Goal: Task Accomplishment & Management: Use online tool/utility

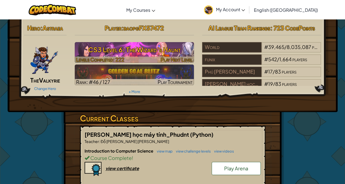
click at [150, 48] on h3 "CS3 Level 6: The Wizard's Haunt" at bounding box center [134, 49] width 119 height 12
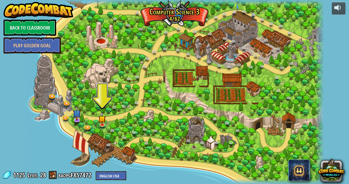
click at [99, 124] on img at bounding box center [102, 118] width 7 height 13
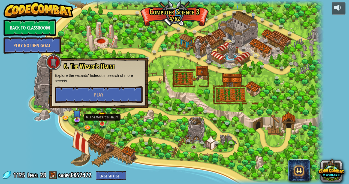
click at [76, 116] on img at bounding box center [77, 113] width 8 height 14
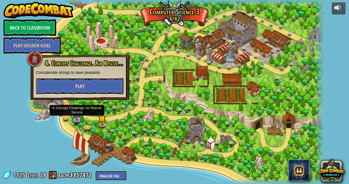
click at [58, 82] on button "Play" at bounding box center [80, 86] width 88 height 16
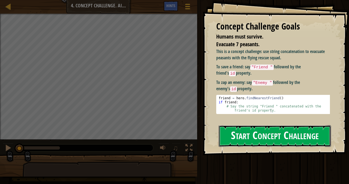
click at [308, 134] on button "Start Concept Challenge" at bounding box center [275, 136] width 112 height 22
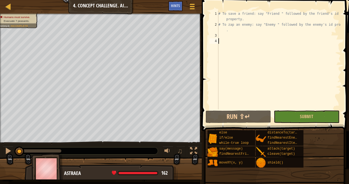
click at [290, 32] on div "# To save a friend: say "Friend " followed by the friend's id property. # To za…" at bounding box center [279, 68] width 124 height 115
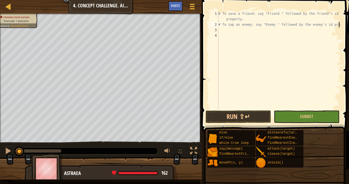
type textarea "# To zap an enemy: say "Enemy " followed by the enemy's id propert"
click at [178, 7] on span "Hints" at bounding box center [175, 5] width 9 height 5
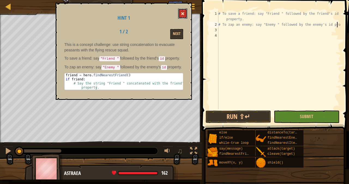
click at [182, 14] on span at bounding box center [183, 14] width 4 height 4
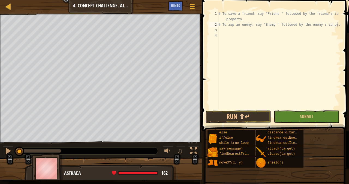
click at [232, 29] on div "# To save a friend: say "Friend " followed by the friend's id property. # To za…" at bounding box center [279, 68] width 124 height 115
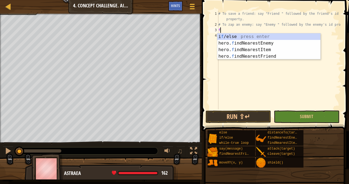
scroll to position [2, 0]
type textarea "fr"
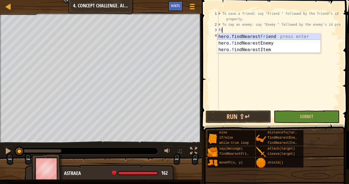
click at [230, 34] on div "hero.findNearest Fr iend press enter hero. f indNea r estEnemy press enter hero…" at bounding box center [268, 49] width 103 height 33
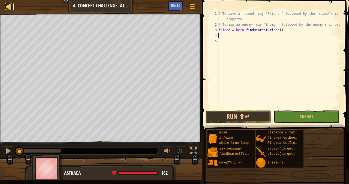
click at [13, 9] on link "Map" at bounding box center [12, 6] width 3 height 7
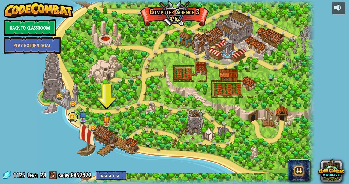
click at [75, 116] on link at bounding box center [72, 117] width 11 height 11
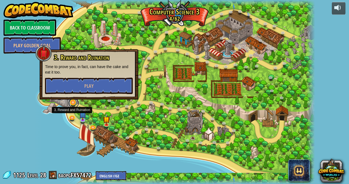
click at [74, 105] on link at bounding box center [73, 102] width 11 height 11
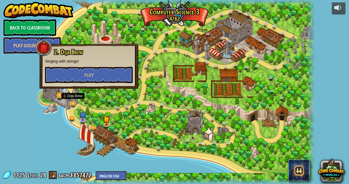
click at [59, 96] on link at bounding box center [60, 95] width 11 height 11
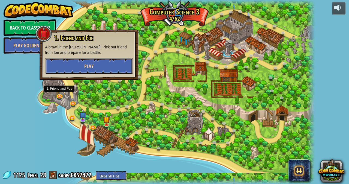
click at [111, 67] on button "Play" at bounding box center [89, 66] width 88 height 16
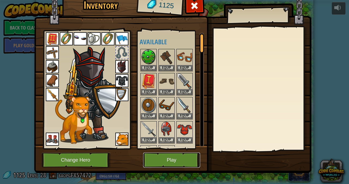
click at [182, 163] on button "Play" at bounding box center [171, 159] width 57 height 15
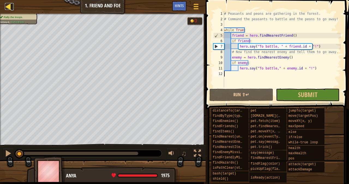
click at [12, 8] on link "Map" at bounding box center [12, 6] width 3 height 7
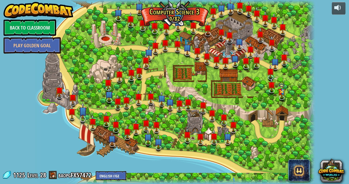
click at [85, 116] on img at bounding box center [83, 111] width 8 height 18
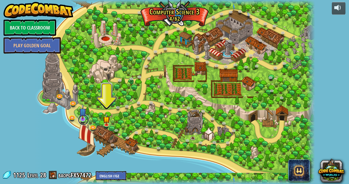
click at [85, 120] on link at bounding box center [83, 119] width 11 height 11
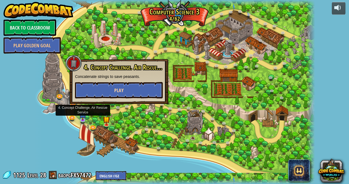
click at [90, 88] on button "Play" at bounding box center [119, 90] width 88 height 16
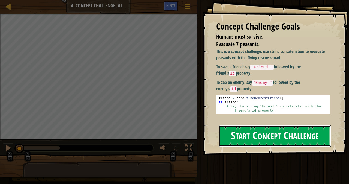
click at [293, 130] on button "Start Concept Challenge" at bounding box center [275, 136] width 112 height 22
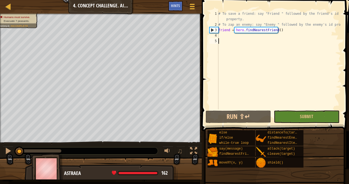
click at [340, 26] on div "# To save a friend: say "Friend " followed by the friend's id property. # To za…" at bounding box center [279, 68] width 124 height 115
type textarea "# To zap an enemy: say "Enemy " followed by the enemy's id propert"
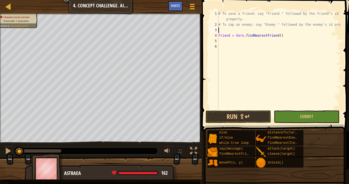
scroll to position [2, 0]
type textarea "ư"
type textarea "w"
click at [220, 43] on div "# To save a friend: say "Friend " followed by the friend's id property. # To za…" at bounding box center [279, 68] width 124 height 115
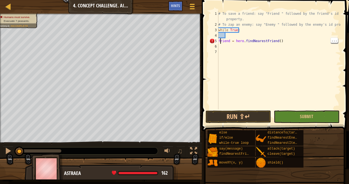
click at [215, 40] on div "5" at bounding box center [214, 40] width 9 height 5
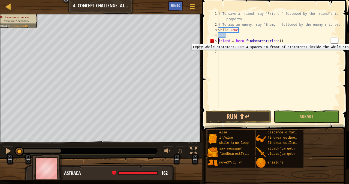
type textarea "friend = hero.findNearestFriend()"
click at [300, 36] on div "# To save a friend: say "Friend " followed by the friend's id property. # To za…" at bounding box center [279, 68] width 124 height 115
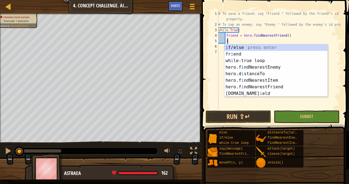
type textarea "i"
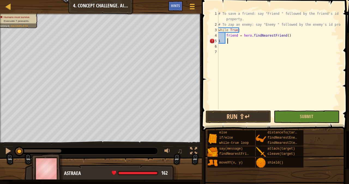
type textarea "ì"
type textarea "if"
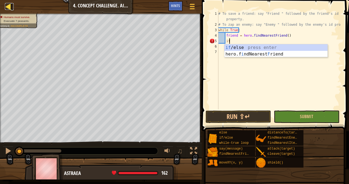
click at [8, 9] on div at bounding box center [8, 6] width 7 height 7
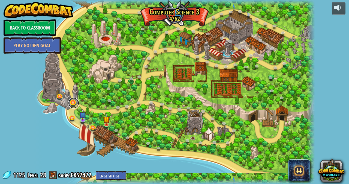
click at [74, 100] on link at bounding box center [73, 102] width 11 height 11
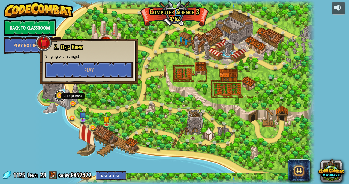
click at [62, 94] on link at bounding box center [60, 95] width 11 height 11
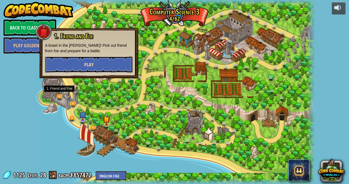
click at [61, 65] on button "Play" at bounding box center [89, 64] width 88 height 16
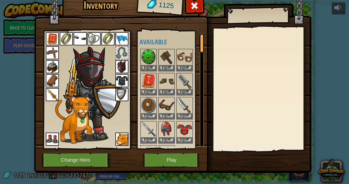
click at [177, 167] on button "Play" at bounding box center [171, 159] width 57 height 15
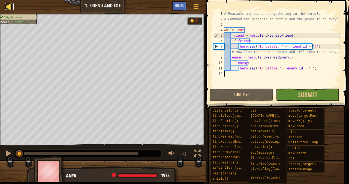
click at [12, 5] on link "Map" at bounding box center [12, 6] width 3 height 7
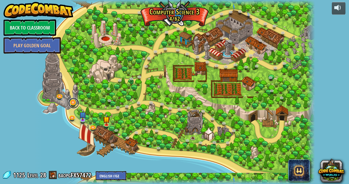
click at [75, 100] on link at bounding box center [73, 102] width 11 height 11
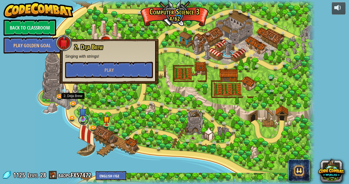
click at [84, 121] on link at bounding box center [83, 119] width 11 height 11
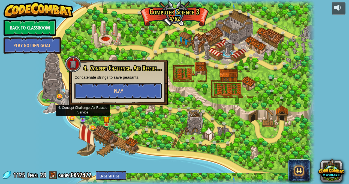
click at [87, 97] on button "Play" at bounding box center [118, 91] width 88 height 16
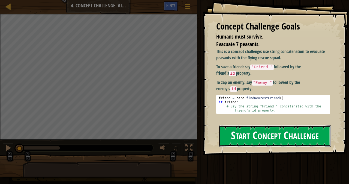
click at [315, 138] on button "Start Concept Challenge" at bounding box center [275, 136] width 112 height 22
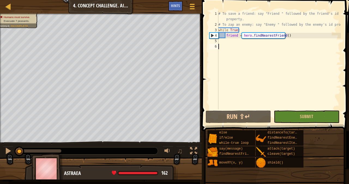
click at [302, 43] on div "# To save a friend: say "Friend " followed by the friend's id property. # To za…" at bounding box center [279, 68] width 124 height 115
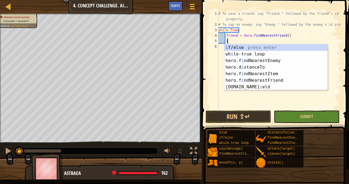
type textarea "i"
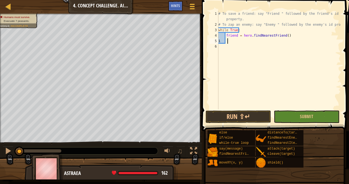
scroll to position [2, 1]
type textarea "ì"
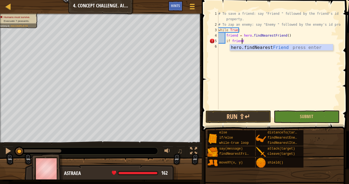
scroll to position [2, 2]
type textarea "if friend:"
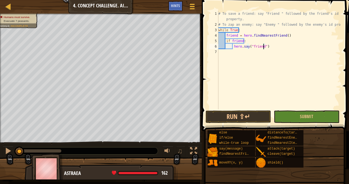
scroll to position [2, 4]
type textarea "hero.say("friend"+)"
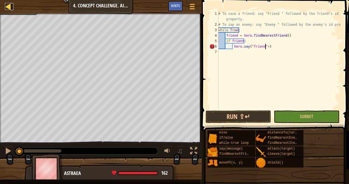
click at [9, 6] on div at bounding box center [8, 6] width 7 height 7
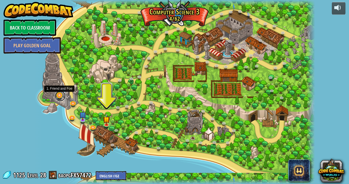
click at [61, 97] on link at bounding box center [60, 95] width 11 height 11
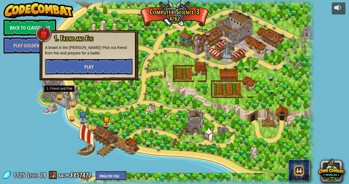
click at [115, 65] on button "Play" at bounding box center [89, 66] width 88 height 16
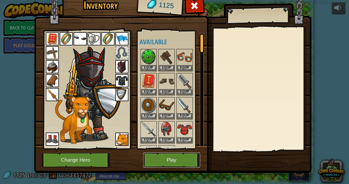
click at [183, 156] on button "Play" at bounding box center [171, 159] width 57 height 15
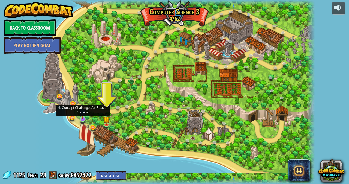
click at [85, 118] on img at bounding box center [82, 112] width 7 height 16
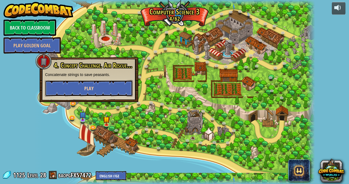
click at [121, 91] on button "Play" at bounding box center [89, 88] width 88 height 16
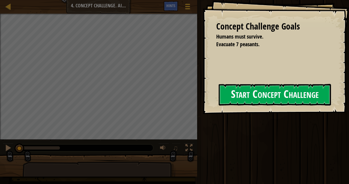
click at [294, 86] on button "Start Concept Challenge" at bounding box center [275, 95] width 112 height 22
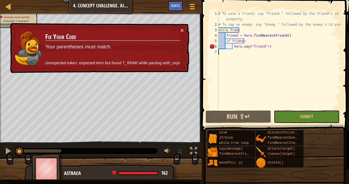
click at [264, 47] on div "# To save a friend: say "Friend " followed by the friend's id property. # To za…" at bounding box center [279, 68] width 124 height 115
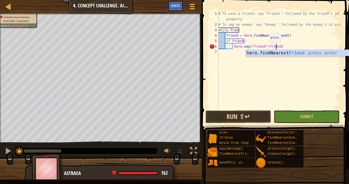
scroll to position [2, 5]
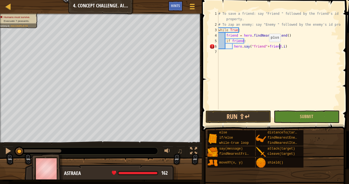
type textarea "hero.say("friend"+[DOMAIN_NAME])"
type textarea "h"
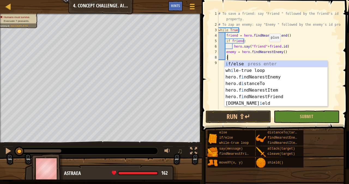
type textarea "i"
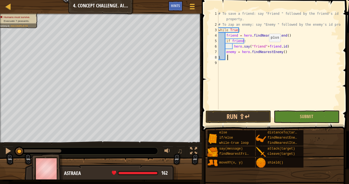
scroll to position [2, 1]
type textarea "ì"
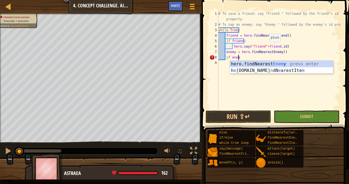
scroll to position [2, 1]
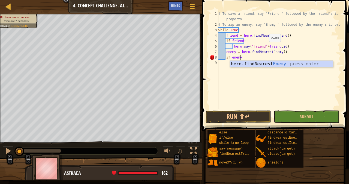
type textarea "if enemy:"
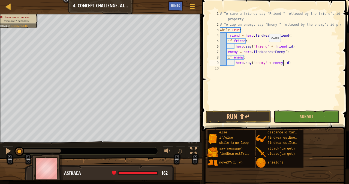
scroll to position [2, 5]
type textarea "hero.say("enemy" + [DOMAIN_NAME])"
click at [240, 118] on button "Run ⇧↵" at bounding box center [238, 116] width 65 height 13
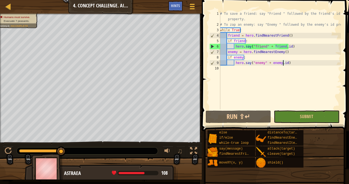
click at [316, 75] on div "# To save a friend: say "Friend " followed by the friend's id property. # To za…" at bounding box center [280, 68] width 122 height 115
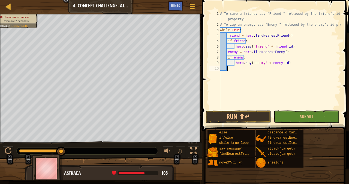
scroll to position [2, 1]
type textarea "hero.attack(enemy)"
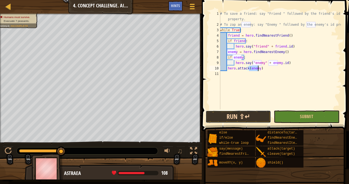
click at [254, 118] on button "Run ⇧↵" at bounding box center [238, 116] width 65 height 13
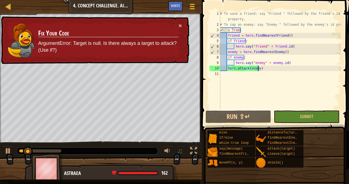
click at [258, 73] on div "# To save a friend: say "Friend " followed by the friend's id property. # To za…" at bounding box center [280, 68] width 122 height 115
click at [256, 69] on div "# To save a friend: say "Friend " followed by the friend's id property. # To za…" at bounding box center [280, 68] width 122 height 115
click at [260, 68] on div "# To save a friend: say "Friend " followed by the friend's id property. # To za…" at bounding box center [280, 68] width 122 height 115
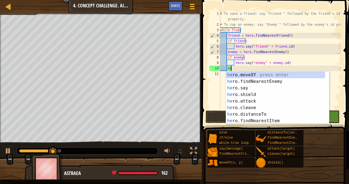
type textarea "h"
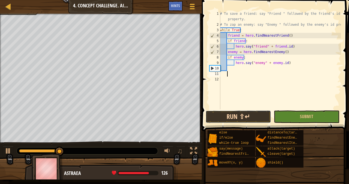
click at [241, 117] on button "Run ⇧↵" at bounding box center [238, 116] width 65 height 13
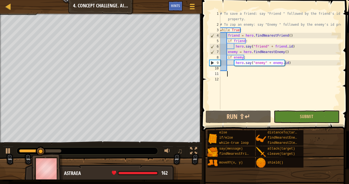
click at [289, 70] on div "# To save a friend: say "Friend " followed by the friend's id property. # To za…" at bounding box center [280, 68] width 122 height 115
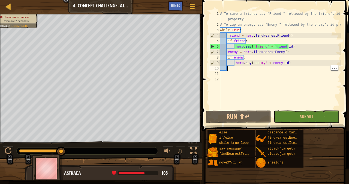
click at [307, 71] on div "# To save a friend: say "Friend " followed by the friend's id property. # To za…" at bounding box center [280, 68] width 122 height 115
click at [307, 70] on div "# To save a friend: say "Friend " followed by the friend's id property. # To za…" at bounding box center [280, 68] width 122 height 115
click at [264, 45] on div "# To save a friend: say "Friend " followed by the friend's id property. # To za…" at bounding box center [280, 68] width 122 height 115
click at [254, 47] on div "# To save a friend: say "Friend " followed by the friend's id property. # To za…" at bounding box center [280, 68] width 122 height 115
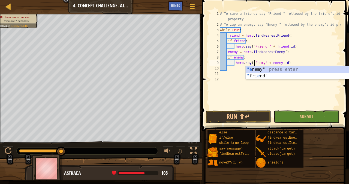
scroll to position [2, 3]
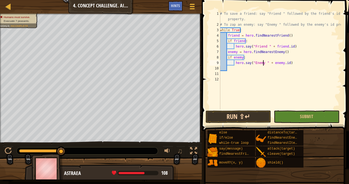
type textarea "hero.say("Enemy " + [DOMAIN_NAME])"
click at [263, 117] on button "Run ⇧↵" at bounding box center [238, 116] width 65 height 13
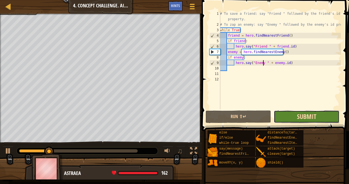
click at [315, 116] on span "Submit" at bounding box center [306, 116] width 19 height 9
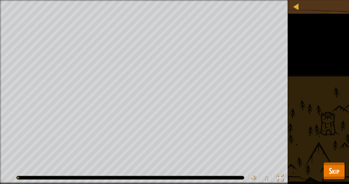
click at [336, 175] on span "Skip" at bounding box center [334, 170] width 11 height 11
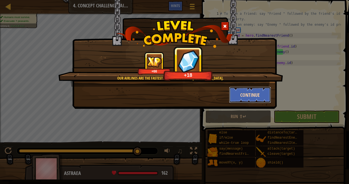
click at [253, 96] on button "Continue" at bounding box center [250, 94] width 42 height 16
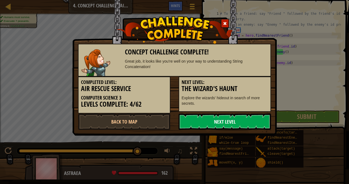
click at [250, 127] on link "Next Level" at bounding box center [225, 121] width 93 height 16
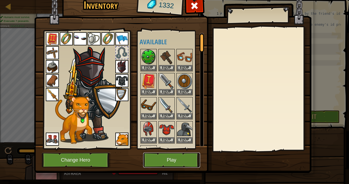
click at [178, 153] on button "Play" at bounding box center [171, 159] width 57 height 15
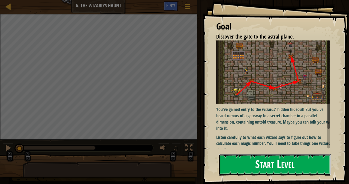
click at [268, 161] on button "Start Level" at bounding box center [275, 165] width 112 height 22
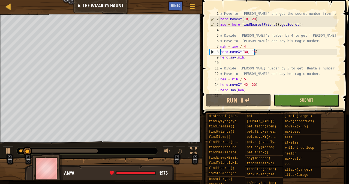
click at [325, 104] on button "Submit" at bounding box center [306, 100] width 65 height 13
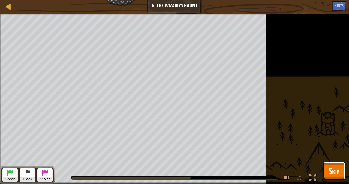
click at [330, 171] on span "Skip" at bounding box center [334, 170] width 11 height 11
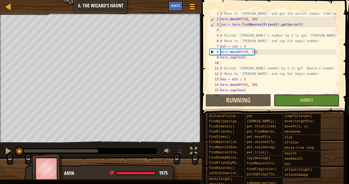
click at [335, 97] on button "Submit" at bounding box center [306, 100] width 65 height 13
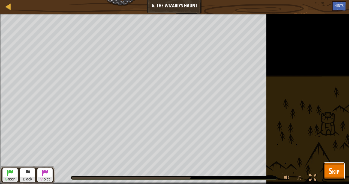
click at [329, 171] on span "Skip" at bounding box center [334, 170] width 11 height 11
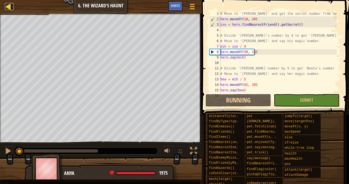
click at [9, 8] on div at bounding box center [8, 6] width 7 height 7
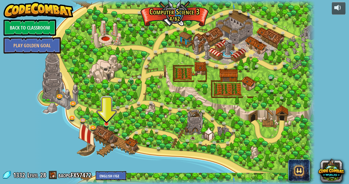
click at [105, 123] on img at bounding box center [106, 116] width 7 height 16
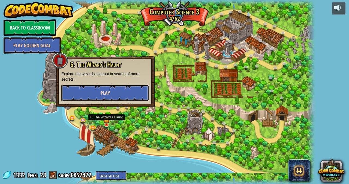
click at [136, 96] on button "Play" at bounding box center [105, 93] width 88 height 16
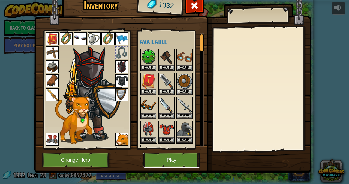
click at [181, 155] on button "Play" at bounding box center [171, 159] width 57 height 15
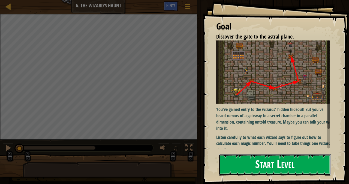
click at [297, 164] on button "Start Level" at bounding box center [275, 165] width 112 height 22
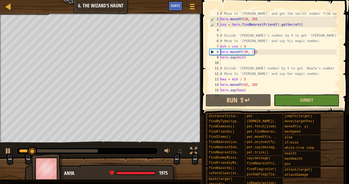
click at [326, 103] on button "Submit" at bounding box center [306, 100] width 65 height 13
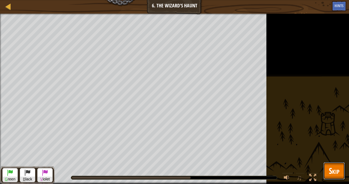
click at [329, 175] on span "Skip" at bounding box center [334, 170] width 11 height 11
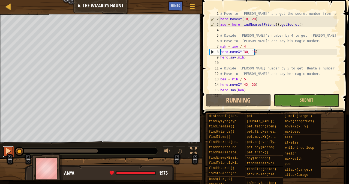
click at [10, 153] on div at bounding box center [8, 150] width 7 height 7
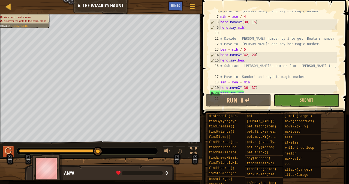
scroll to position [38, 0]
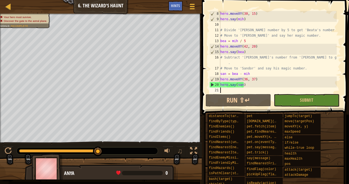
click at [249, 76] on div "hero . moveXY ( 30 , 15 ) hero . say ( mih ) # Divide '[PERSON_NAME] number by …" at bounding box center [278, 57] width 118 height 93
click at [239, 73] on div "hero . moveXY ( 30 , 15 ) hero . say ( mih ) # Divide '[PERSON_NAME] number by …" at bounding box center [278, 57] width 118 height 93
click at [240, 76] on div "hero . moveXY ( 30 , 15 ) hero . say ( mih ) # Divide '[PERSON_NAME] number by …" at bounding box center [278, 57] width 118 height 93
click at [303, 75] on div "hero . moveXY ( 30 , 15 ) hero . say ( mih ) # Divide '[PERSON_NAME] number by …" at bounding box center [278, 57] width 118 height 93
click at [241, 71] on div "hero . moveXY ( 30 , 15 ) hero . say ( mih ) # Divide '[PERSON_NAME] number by …" at bounding box center [278, 57] width 118 height 93
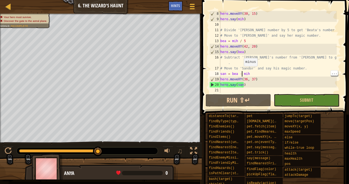
click at [242, 73] on div "hero . moveXY ( 30 , 15 ) hero . say ( mih ) # Divide '[PERSON_NAME] number by …" at bounding box center [278, 57] width 118 height 93
click at [238, 75] on div "hero . moveXY ( 30 , 15 ) hero . say ( mih ) # Divide '[PERSON_NAME] number by …" at bounding box center [278, 57] width 118 height 93
click at [238, 76] on div "hero . moveXY ( 30 , 15 ) hero . say ( mih ) # Divide '[PERSON_NAME] number by …" at bounding box center [278, 57] width 118 height 93
click at [242, 71] on div "hero . moveXY ( 30 , 15 ) hero . say ( mih ) # Divide '[PERSON_NAME] number by …" at bounding box center [278, 57] width 118 height 93
click at [238, 74] on div "hero . moveXY ( 30 , 15 ) hero . say ( mih ) # Divide '[PERSON_NAME] number by …" at bounding box center [278, 57] width 118 height 93
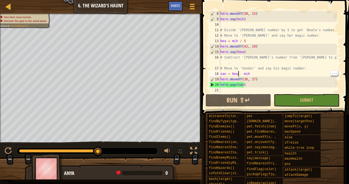
click at [241, 74] on div "hero . moveXY ( 30 , 15 ) hero . say ( mih ) # Divide '[PERSON_NAME] number by …" at bounding box center [278, 57] width 118 height 93
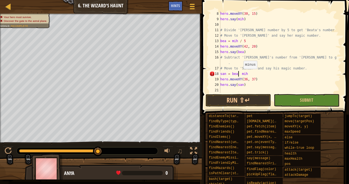
click at [255, 73] on div "hero . moveXY ( 30 , 15 ) hero . say ( mih ) # Divide '[PERSON_NAME] number by …" at bounding box center [278, 57] width 118 height 93
type textarea "san = mih - bea"
click at [306, 97] on span "Submit" at bounding box center [306, 100] width 13 height 6
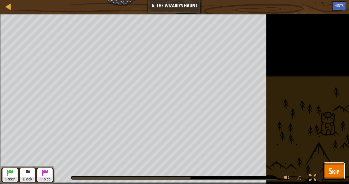
click at [338, 170] on span "Skip" at bounding box center [334, 170] width 11 height 11
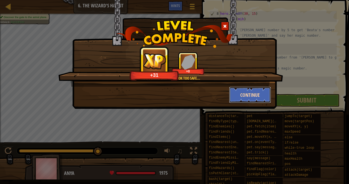
click at [258, 94] on button "Continue" at bounding box center [250, 94] width 42 height 16
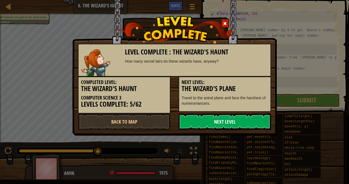
drag, startPoint x: 249, startPoint y: 118, endPoint x: 244, endPoint y: 114, distance: 6.2
click at [244, 114] on link "Next Level" at bounding box center [225, 121] width 93 height 16
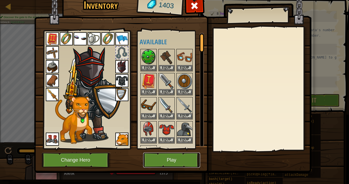
click at [178, 158] on button "Play" at bounding box center [171, 159] width 57 height 15
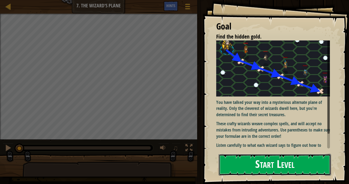
click at [262, 162] on button "Start Level" at bounding box center [275, 165] width 112 height 22
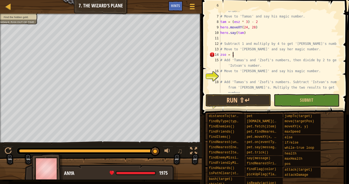
scroll to position [2, 1]
click at [255, 96] on button "Run ⇧↵" at bounding box center [238, 100] width 65 height 13
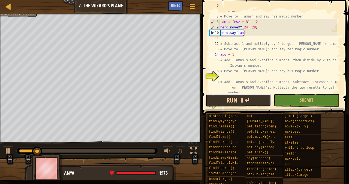
click at [255, 96] on button "Run ⇧↵" at bounding box center [238, 100] width 65 height 13
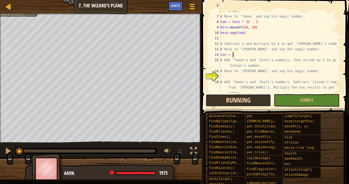
click at [255, 96] on button "Running" at bounding box center [238, 100] width 65 height 13
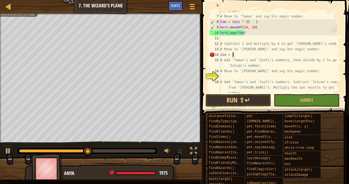
scroll to position [2, 1]
click at [262, 59] on div "# Remember to use parentheses to do calculations in the right order. # Move to …" at bounding box center [278, 57] width 118 height 109
click at [267, 55] on div "# Remember to use parentheses to do calculations in the right order. # Move to …" at bounding box center [278, 57] width 118 height 109
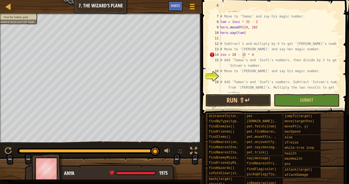
click at [230, 55] on div "# Remember to use parentheses to do calculations in the right order. # Move to …" at bounding box center [278, 57] width 118 height 109
click at [315, 67] on div "# Remember to use parentheses to do calculations in the right order. # Move to …" at bounding box center [278, 57] width 118 height 109
click at [303, 55] on div "# Remember to use parentheses to do calculations in the right order. # Move to …" at bounding box center [278, 57] width 118 height 109
type textarea "zso = (28 - 1) * 4"
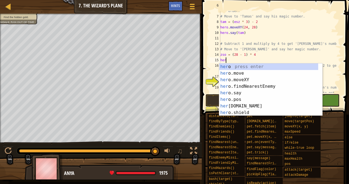
scroll to position [2, 0]
click at [244, 80] on div "hero press enter hero .move press enter hero .moveXY press enter hero .findNear…" at bounding box center [268, 95] width 99 height 65
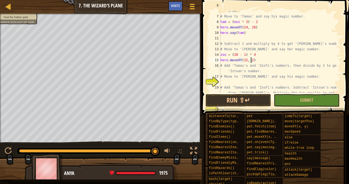
scroll to position [2, 2]
click at [241, 72] on div "# Remember to use parentheses to do calculations in the right order. # Move to …" at bounding box center [278, 57] width 118 height 109
click at [261, 61] on div "# Remember to use parentheses to do calculations in the right order. # Move to …" at bounding box center [278, 57] width 118 height 109
type textarea "hero.moveXY(32, 24)"
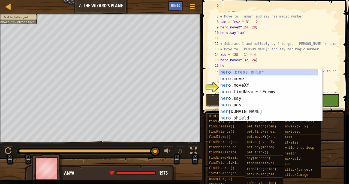
scroll to position [2, 0]
click at [243, 99] on div "hero press enter hero .move press enter hero .moveXY press enter hero .findNear…" at bounding box center [268, 101] width 99 height 65
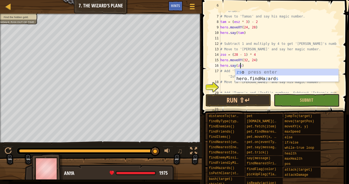
scroll to position [2, 2]
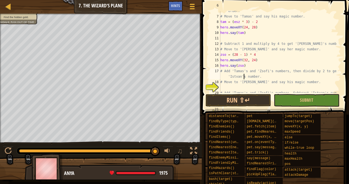
type textarea "# Move to '[PERSON_NAME]' and say his magic number."
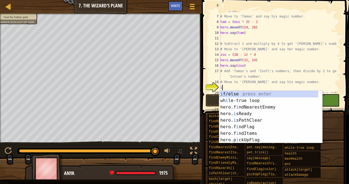
type textarea "i"
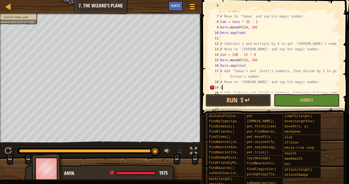
type textarea "í"
click at [247, 96] on button "Run ⇧↵" at bounding box center [238, 100] width 65 height 13
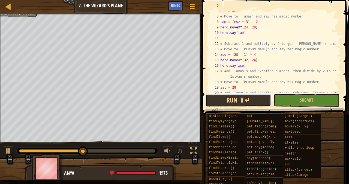
click at [247, 95] on button "Run ⇧↵" at bounding box center [238, 100] width 65 height 13
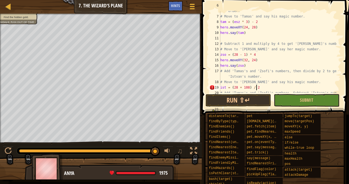
scroll to position [2, 3]
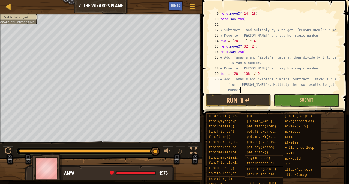
type textarea "# Move to 'Csilla' and say her magic number."
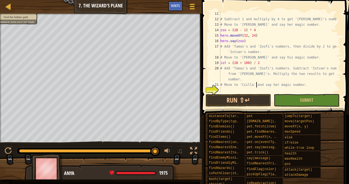
scroll to position [60, 0]
click at [306, 91] on div "# Subtract 1 and multiply by 4 to get '[PERSON_NAME]'s number. # Move to '[PERS…" at bounding box center [278, 57] width 118 height 93
click at [288, 61] on div "# Subtract 1 and multiply by 4 to get '[PERSON_NAME]'s number. # Move to '[PERS…" at bounding box center [278, 57] width 118 height 93
type textarea "ist = (28 + 108) / 2"
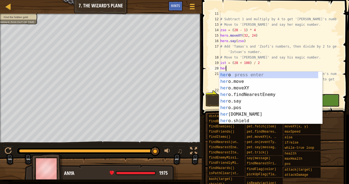
scroll to position [2, 0]
click at [274, 88] on div "hero press enter hero .move press enter hero .moveXY press enter hero .findNear…" at bounding box center [268, 103] width 99 height 65
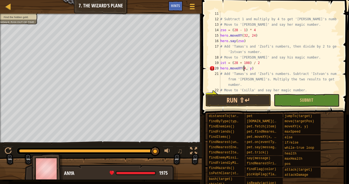
scroll to position [2, 2]
type textarea "hero.moveXY(40, 20)"
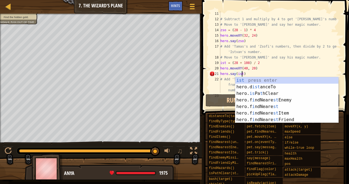
scroll to position [2, 2]
click at [219, 102] on button "Run ⇧↵" at bounding box center [238, 100] width 65 height 13
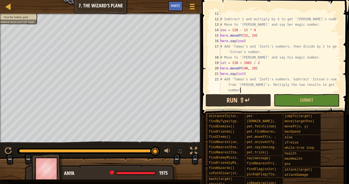
type textarea "# Move to 'Csilla' and say her magic number."
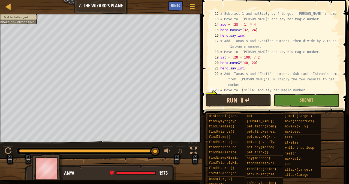
scroll to position [71, 0]
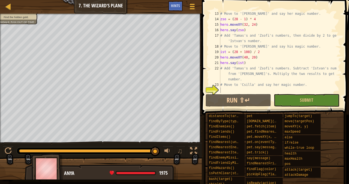
click at [241, 89] on div "# Move to '[PERSON_NAME]' and say her magic number. zso = ( 28 - 1 ) * 4 hero .…" at bounding box center [278, 57] width 118 height 93
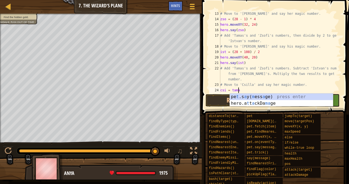
scroll to position [2, 1]
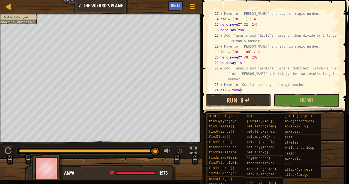
click at [247, 91] on div "# Move to '[PERSON_NAME]' and say her magic number. zso = ( 28 - 1 ) * 4 hero .…" at bounding box center [278, 57] width 118 height 93
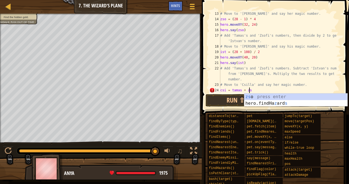
scroll to position [2, 2]
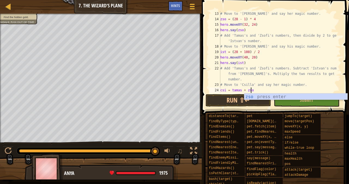
type textarea "csi = tamas + zso"
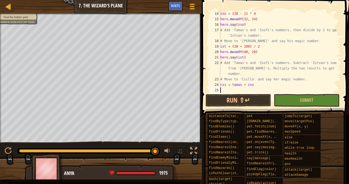
scroll to position [2, 0]
type textarea ")"
click at [260, 88] on div "zso = ( 28 - 1 ) * 4 hero . moveXY ( 32 , 24 ) hero . say ( zso ) # Add 'Tamas'…" at bounding box center [278, 57] width 118 height 93
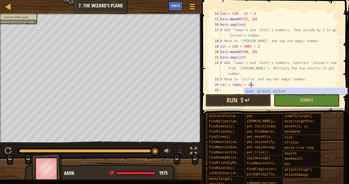
scroll to position [2, 2]
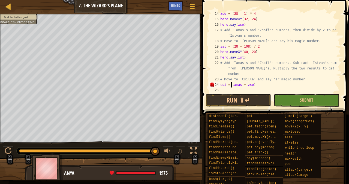
type textarea "csi = tamas + zso)"
click at [229, 87] on div "zso = ( 28 - 1 ) * 4 hero . moveXY ( 32 , 24 ) hero . say ( zso ) # Add 'Tamas'…" at bounding box center [278, 57] width 118 height 93
click at [233, 85] on div "zso = ( 28 - 1 ) * 4 hero . moveXY ( 32 , 24 ) hero . say ( zso ) # Add 'Tamas'…" at bounding box center [278, 57] width 118 height 93
type textarea "csi = (tamas + zso)"
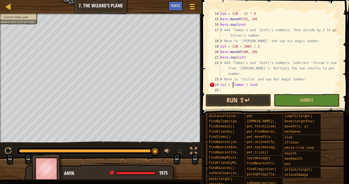
scroll to position [2, 1]
click at [291, 88] on div "zso = ( 28 - 1 ) * 4 hero . moveXY ( 32 , 24 ) hero . say ( zso ) # Add 'Tamas'…" at bounding box center [278, 57] width 118 height 93
click at [274, 86] on div "zso = ( 28 - 1 ) * 4 hero . moveXY ( 32 , 24 ) hero . say ( zso ) # Add 'Tamas'…" at bounding box center [278, 57] width 118 height 93
type textarea "csi = (tamas + zso)"
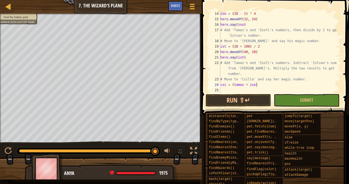
click at [309, 90] on div "zso = ( 28 - 1 ) * 4 hero . moveXY ( 32 , 24 ) hero . say ( zso ) # Add 'Tamas'…" at bounding box center [278, 57] width 118 height 93
click at [308, 83] on div "zso = ( 28 - 1 ) * 4 hero . moveXY ( 32 , 24 ) hero . say ( zso ) # Add 'Tamas'…" at bounding box center [278, 57] width 118 height 93
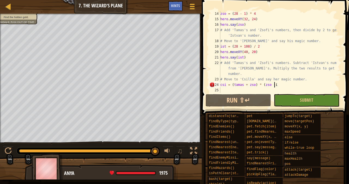
scroll to position [2, 4]
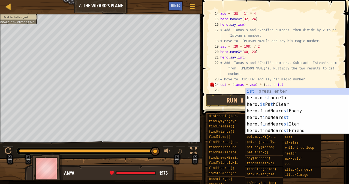
type textarea "csi = (tamas + zso) * (zso - ist)"
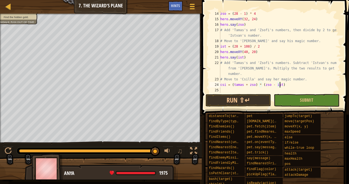
scroll to position [2, 0]
type textarea "s"
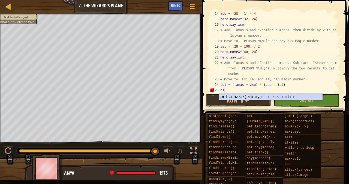
type textarea "c"
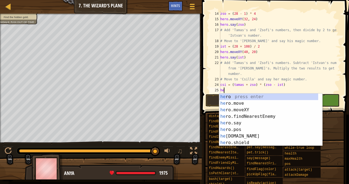
click at [244, 110] on div "he ro press enter he ro.move press enter he ro.moveXY press enter he ro.findNea…" at bounding box center [268, 125] width 99 height 65
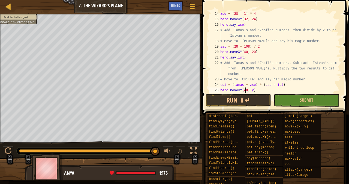
scroll to position [2, 2]
type textarea "hero.moveXY(48, 17)"
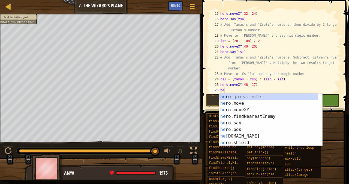
click at [250, 124] on div "he ro press enter he ro.move press enter he ro.moveXY press enter he ro.findNea…" at bounding box center [268, 125] width 99 height 65
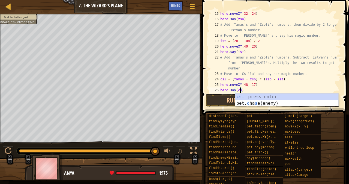
scroll to position [2, 2]
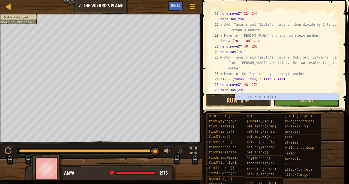
click at [299, 103] on button "Submit" at bounding box center [306, 100] width 65 height 13
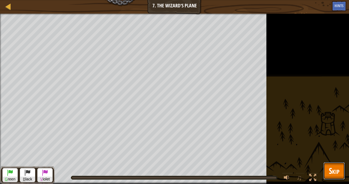
click at [340, 173] on button "Skip" at bounding box center [335, 170] width 22 height 17
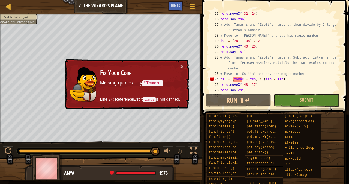
click at [241, 78] on div "hero . moveXY ( 32 , 24 ) hero . say ( zso ) # Add 'Tamas's and '[PERSON_NAME]'…" at bounding box center [278, 57] width 118 height 93
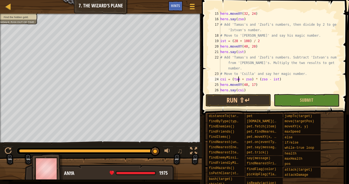
click at [214, 70] on div "22" at bounding box center [215, 63] width 11 height 16
click at [291, 99] on button "Submit" at bounding box center [306, 100] width 65 height 13
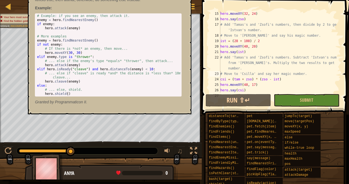
click at [328, 80] on div "hero . moveXY ( 32 , 24 ) hero . say ( zso ) # Add 'Tamas's and '[PERSON_NAME]'…" at bounding box center [278, 57] width 118 height 93
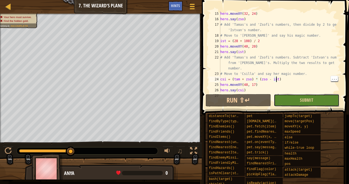
click at [323, 101] on button "Submit" at bounding box center [306, 100] width 65 height 13
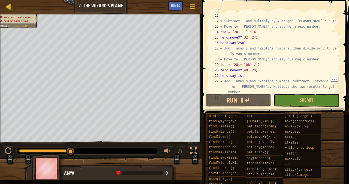
click at [325, 91] on div "hero . say ( tam ) # Subtract 1 and multiply by 4 to get '[PERSON_NAME]'s numbe…" at bounding box center [278, 59] width 118 height 104
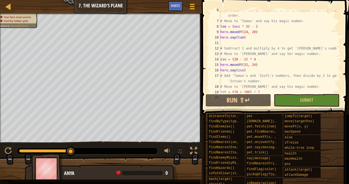
scroll to position [31, 0]
click at [234, 57] on div "# Remember to use parentheses to do calculations in the right order. # Move to …" at bounding box center [278, 56] width 118 height 98
click at [240, 57] on div "# Remember to use parentheses to do calculations in the right order. # Move to …" at bounding box center [278, 56] width 118 height 98
click at [247, 61] on div "# Remember to use parentheses to do calculations in the right order. # Move to …" at bounding box center [278, 56] width 118 height 98
click at [240, 65] on div "# Remember to use parentheses to do calculations in the right order. # Move to …" at bounding box center [278, 56] width 118 height 98
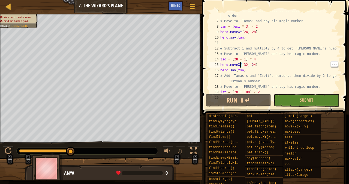
click at [243, 59] on div "# Remember to use parentheses to do calculations in the right order. # Move to …" at bounding box center [278, 56] width 118 height 98
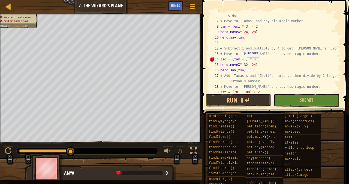
scroll to position [2, 2]
click at [248, 102] on button "Run ⇧↵" at bounding box center [238, 100] width 65 height 13
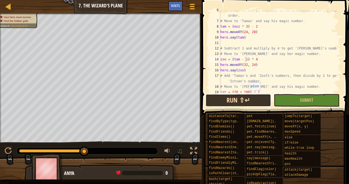
click at [248, 103] on button "Run ⇧↵" at bounding box center [238, 100] width 65 height 13
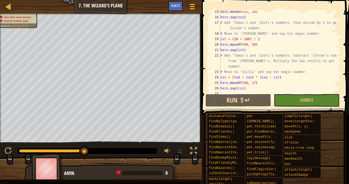
scroll to position [87, 0]
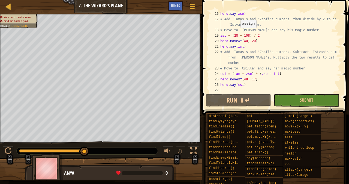
click at [238, 33] on div "hero . say ( zso ) # Add 'Tamas's and '[PERSON_NAME]'s numbers, then divide by …" at bounding box center [278, 57] width 118 height 93
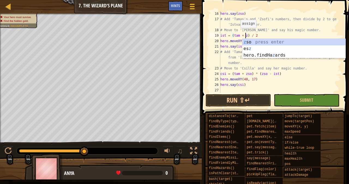
scroll to position [2, 2]
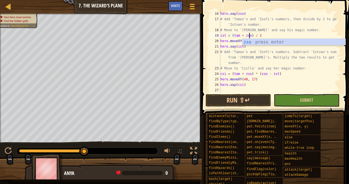
type textarea "ist = (tam + zso) / 2"
click at [304, 103] on button "Submit" at bounding box center [306, 100] width 65 height 13
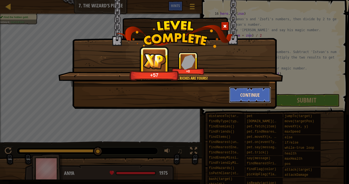
click at [254, 91] on button "Continue" at bounding box center [250, 94] width 42 height 16
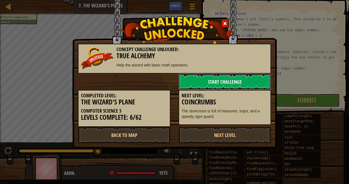
click at [250, 87] on link "Start Challenge" at bounding box center [225, 81] width 93 height 16
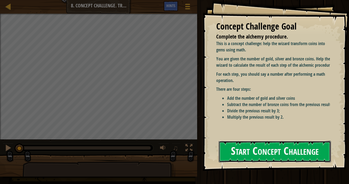
click at [311, 150] on button "Start Concept Challenge" at bounding box center [275, 152] width 112 height 22
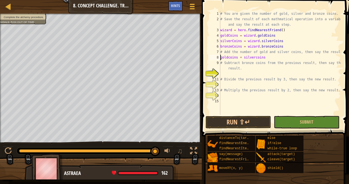
scroll to position [2, 0]
type textarea "a = goldcoins + silvercoins"
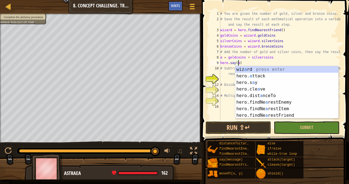
scroll to position [2, 1]
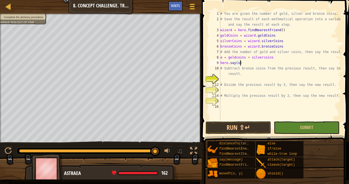
type textarea "# Subtract bronze coins from the previous result, then say the new result."
type textarea "b = a - bronzecoins"
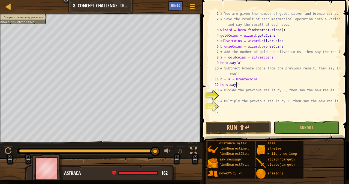
scroll to position [2, 1]
type textarea "# Divide the previous result by 3, then say the new result."
type textarea "c = b / 3"
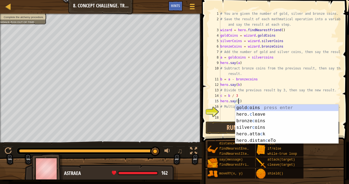
scroll to position [2, 1]
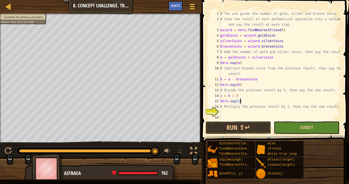
type textarea "# Multiply the previous result by 2, then say the new result."
type textarea "d = c * 2"
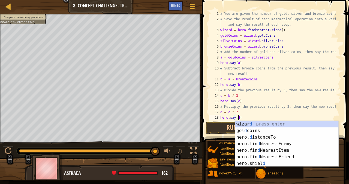
scroll to position [2, 1]
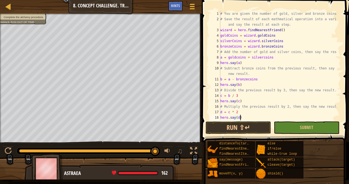
click at [306, 119] on div "# You are given the number of gold, silver and bronze coins. # Save the result …" at bounding box center [278, 71] width 118 height 120
click at [308, 126] on span "Submit" at bounding box center [306, 127] width 13 height 6
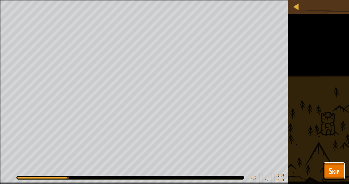
click at [331, 171] on span "Skip" at bounding box center [334, 170] width 11 height 11
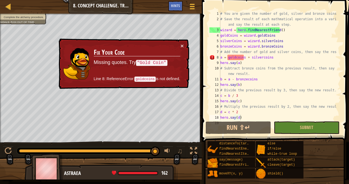
click at [235, 56] on div "# You are given the number of gold, silver and bronze coins. # Save the result …" at bounding box center [278, 71] width 118 height 120
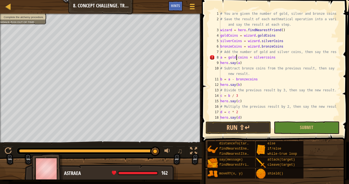
click at [262, 56] on div "# You are given the number of gold, silver and bronze coins. # Save the result …" at bounding box center [278, 71] width 118 height 120
click at [253, 124] on button "Run ⇧↵" at bounding box center [238, 127] width 65 height 13
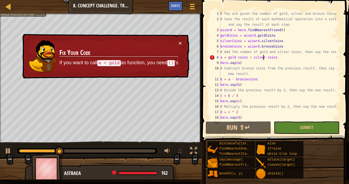
click at [237, 56] on div "# You are given the number of gold, silver and bronze coins. # Save the result …" at bounding box center [278, 71] width 118 height 120
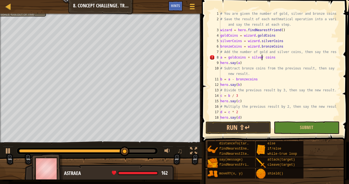
click at [262, 55] on div "# You are given the number of gold, silver and bronze coins. # Save the result …" at bounding box center [278, 71] width 118 height 120
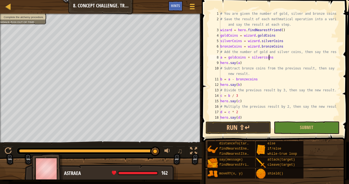
click at [294, 57] on div "# You are given the number of gold, silver and bronze coins. # Save the result …" at bounding box center [278, 71] width 118 height 120
click at [181, 5] on div "Hints" at bounding box center [175, 6] width 14 height 10
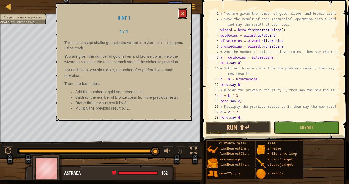
click at [183, 16] on button at bounding box center [182, 13] width 9 height 10
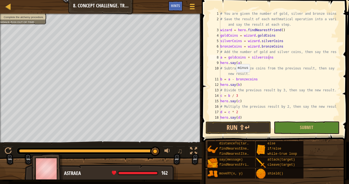
click at [216, 91] on div "13" at bounding box center [215, 89] width 11 height 5
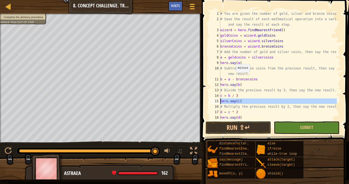
click at [219, 101] on div "15" at bounding box center [215, 100] width 11 height 5
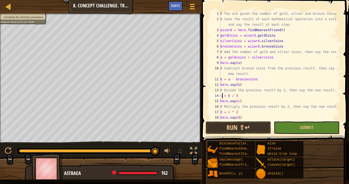
click at [223, 95] on div "# You are given the number of gold, silver and bronze coins. # Save the result …" at bounding box center [278, 71] width 118 height 120
click at [223, 80] on div "# You are given the number of gold, silver and bronze coins. # Save the result …" at bounding box center [278, 71] width 118 height 120
click at [228, 80] on div "# You are given the number of gold, silver and bronze coins. # Save the result …" at bounding box center [278, 71] width 118 height 120
click at [231, 79] on div "# You are given the number of gold, silver and bronze coins. # Save the result …" at bounding box center [278, 71] width 118 height 120
click at [230, 79] on div "# You are given the number of gold, silver and bronze coins. # Save the result …" at bounding box center [278, 71] width 118 height 120
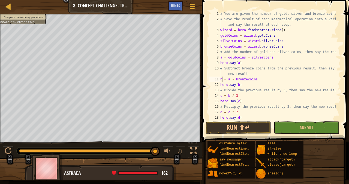
click at [236, 58] on div "# You are given the number of gold, silver and bronze coins. # Save the result …" at bounding box center [278, 71] width 118 height 120
click at [263, 58] on div "# You are given the number of gold, silver and bronze coins. # Save the result …" at bounding box center [278, 71] width 118 height 120
click at [262, 58] on div "# You are given the number of gold, silver and bronze coins. # Save the result …" at bounding box center [278, 71] width 118 height 120
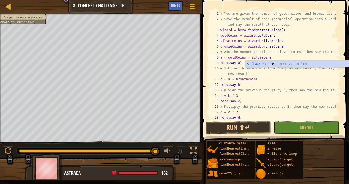
scroll to position [2, 3]
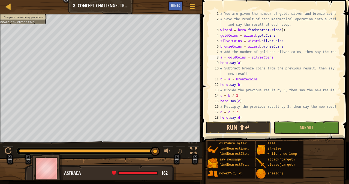
click at [257, 129] on button "Run ⇧↵" at bounding box center [238, 127] width 65 height 13
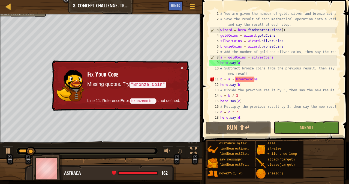
click at [247, 79] on div "# You are given the number of gold, silver and bronze coins. # Save the result …" at bounding box center [278, 71] width 118 height 120
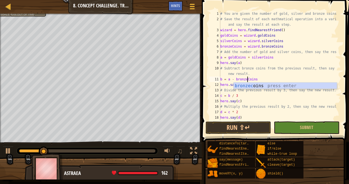
scroll to position [2, 2]
type textarea "b = a - bronzeCoins"
click at [288, 127] on button "Submit" at bounding box center [306, 127] width 65 height 13
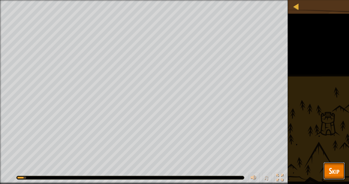
click at [327, 172] on button "Skip" at bounding box center [335, 170] width 22 height 17
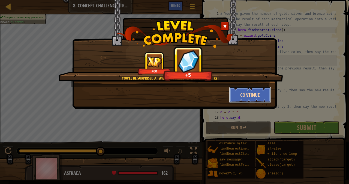
click at [249, 98] on button "Continue" at bounding box center [250, 94] width 42 height 16
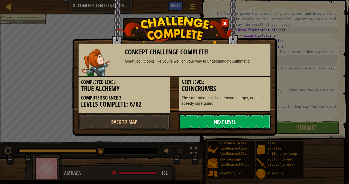
click at [222, 121] on link "Next Level" at bounding box center [225, 121] width 93 height 16
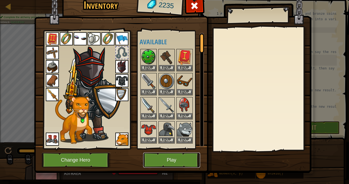
click at [180, 158] on button "Play" at bounding box center [171, 159] width 57 height 15
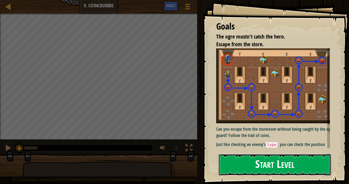
click at [268, 162] on button "Start Level" at bounding box center [275, 165] width 112 height 22
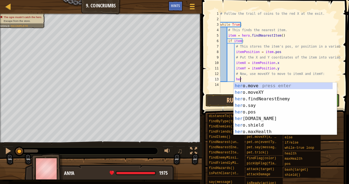
scroll to position [2, 1]
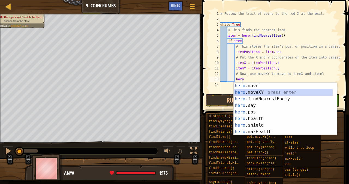
click at [259, 93] on div "hero .move press enter hero .moveXY press enter hero .findNearestEnemy press en…" at bounding box center [283, 114] width 99 height 65
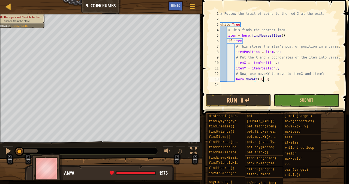
scroll to position [2, 4]
click at [272, 80] on div "# Follow the trail of coins to the red X at the exit. while True : # This finds…" at bounding box center [280, 57] width 122 height 93
type textarea "hero.moveXY(8, 33)"
click at [255, 99] on button "Run ⇧↵" at bounding box center [238, 100] width 65 height 13
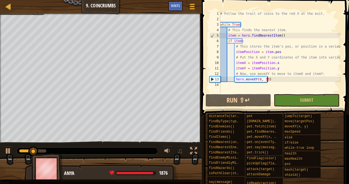
click at [272, 79] on div "# Follow the trail of coins to the red X at the exit. while True : # This finds…" at bounding box center [280, 57] width 122 height 93
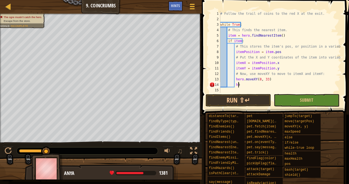
scroll to position [2, 1]
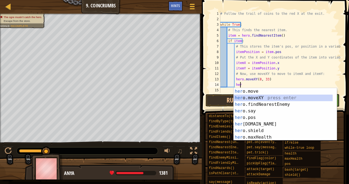
click at [266, 95] on div "her o.move press enter her o.moveXY press enter her o.findNearestEnemy press en…" at bounding box center [283, 120] width 99 height 65
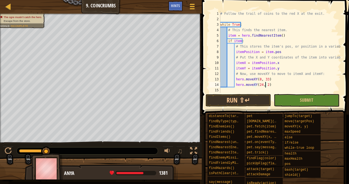
scroll to position [2, 4]
type textarea "hero.moveXY(24, 23)"
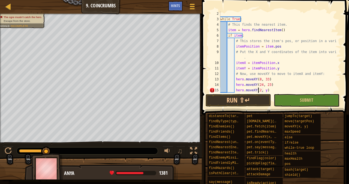
scroll to position [2, 3]
type textarea "hero.moveXY(24, 9)"
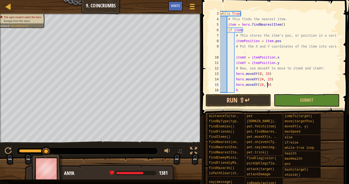
click at [322, 83] on div "while True : # This finds the nearest item. item = hero . findNearestItem ( ) i…" at bounding box center [278, 57] width 118 height 93
type textarea "h"
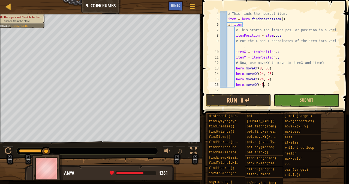
scroll to position [2, 4]
type textarea "hero.moveXY(40, 10)"
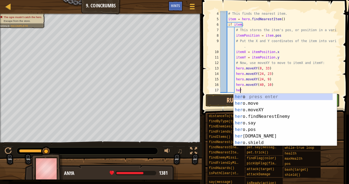
scroll to position [2, 1]
click at [272, 108] on div "her o press enter her o.move press enter her o.moveXY press enter her o.findNea…" at bounding box center [283, 125] width 99 height 65
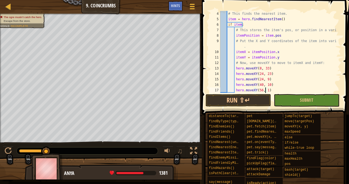
scroll to position [2, 4]
type textarea "hero.moveXY(56, 10)"
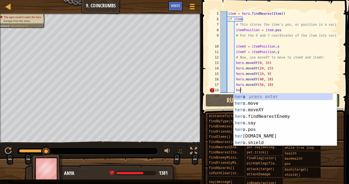
scroll to position [2, 1]
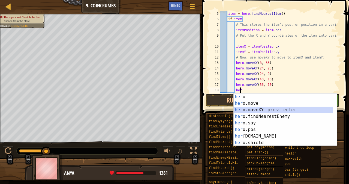
click at [269, 108] on div "her o press enter her o.move press enter her o.moveXY press enter her o.findNea…" at bounding box center [283, 125] width 99 height 65
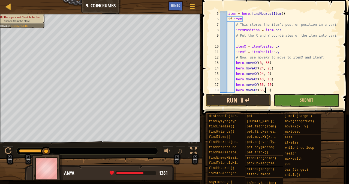
scroll to position [2, 4]
click at [287, 98] on button "Submit" at bounding box center [306, 100] width 65 height 13
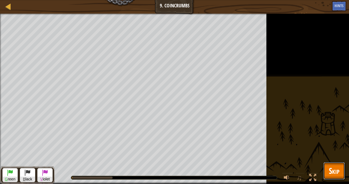
click at [341, 173] on button "Skip" at bounding box center [335, 170] width 22 height 17
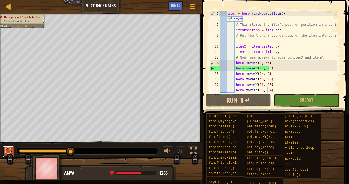
click at [12, 151] on button at bounding box center [8, 151] width 11 height 11
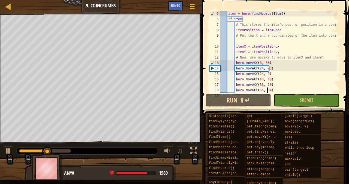
click at [268, 67] on div "item = hero . findNearestItem ( ) if item : # This stores the item's pos, or po…" at bounding box center [278, 57] width 118 height 93
click at [267, 68] on div "item = hero . findNearestItem ( ) if item : # This stores the item's pos, or po…" at bounding box center [278, 57] width 118 height 93
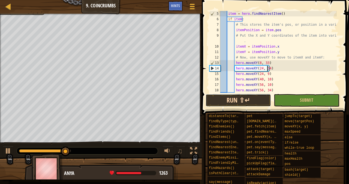
click at [255, 103] on button "Run ⇧↵" at bounding box center [238, 100] width 65 height 13
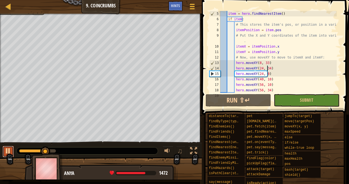
click at [5, 150] on div at bounding box center [8, 150] width 7 height 7
click at [266, 72] on div "item = hero . findNearestItem ( ) if item : # This stores the item's pos, or po…" at bounding box center [278, 57] width 118 height 93
click at [259, 73] on div "item = hero . findNearestItem ( ) if item : # This stores the item's pos, or po…" at bounding box center [278, 57] width 118 height 93
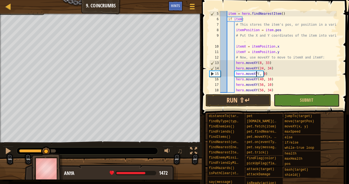
scroll to position [2, 3]
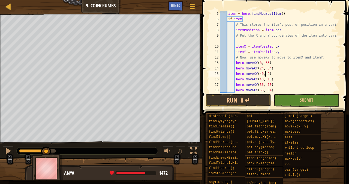
click at [265, 74] on div "item = hero . findNearestItem ( ) if item : # This stores the item's pos, or po…" at bounding box center [278, 57] width 118 height 93
click at [252, 99] on button "Run ⇧↵" at bounding box center [238, 100] width 65 height 13
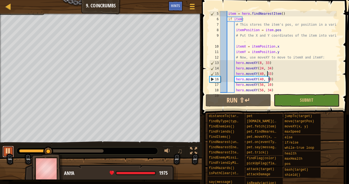
click at [11, 153] on div at bounding box center [8, 150] width 7 height 7
click at [8, 149] on div at bounding box center [8, 150] width 7 height 7
click at [9, 149] on div at bounding box center [8, 150] width 7 height 7
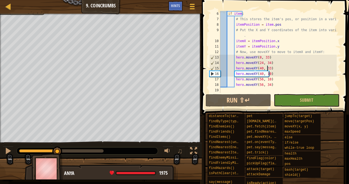
scroll to position [27, 0]
click at [261, 85] on div "if item : # This stores the item's pos, or position in a variable. itemPosition…" at bounding box center [278, 57] width 118 height 93
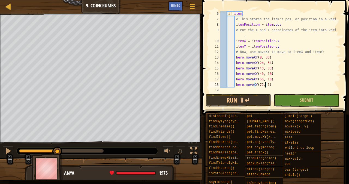
scroll to position [2, 4]
click at [259, 99] on button "Run ⇧↵" at bounding box center [238, 100] width 65 height 13
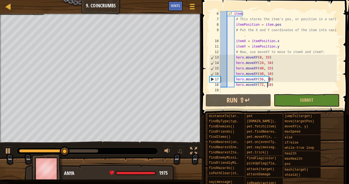
click at [285, 82] on div "if item : # This stores the item's pos, or position in a variable. itemPosition…" at bounding box center [278, 57] width 118 height 93
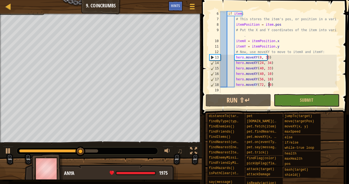
click at [281, 84] on div "if item : # This stores the item's pos, or position in a variable. itemPosition…" at bounding box center [278, 57] width 118 height 93
type textarea "hero.moveXY(72, 10)"
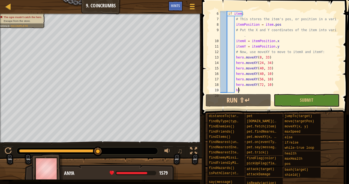
scroll to position [2, 1]
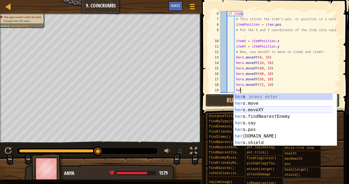
click at [265, 108] on div "her o press enter her o.move press enter her o.moveXY press enter her o.findNea…" at bounding box center [283, 125] width 99 height 65
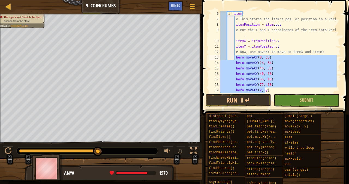
drag, startPoint x: 268, startPoint y: 88, endPoint x: 235, endPoint y: 56, distance: 45.9
click at [235, 56] on div "if item : # This stores the item's pos, or position in a variable. itemPosition…" at bounding box center [278, 57] width 118 height 93
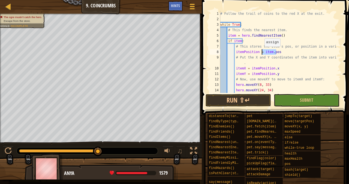
drag, startPoint x: 280, startPoint y: 53, endPoint x: 261, endPoint y: 52, distance: 18.6
click at [261, 52] on div "# Follow the trail of coins to the red X at the exit. while True : # This finds…" at bounding box center [278, 57] width 118 height 93
click at [246, 53] on div "# Follow the trail of coins to the red X at the exit. while True : # This finds…" at bounding box center [278, 57] width 118 height 93
click at [246, 52] on div "# Follow the trail of coins to the red X at the exit. while True : # This finds…" at bounding box center [278, 57] width 118 height 93
drag, startPoint x: 276, startPoint y: 69, endPoint x: 273, endPoint y: 68, distance: 2.7
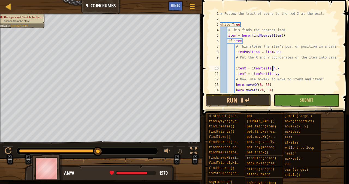
click at [273, 68] on div "# Follow the trail of coins to the red X at the exit. while True : # This finds…" at bounding box center [278, 57] width 118 height 93
click at [266, 52] on div "# Follow the trail of coins to the red X at the exit. while True : # This finds…" at bounding box center [278, 57] width 118 height 93
click at [273, 50] on div "# Follow the trail of coins to the red X at the exit. while True : # This finds…" at bounding box center [278, 57] width 118 height 93
click at [273, 70] on div "# Follow the trail of coins to the red X at the exit. while True : # This finds…" at bounding box center [278, 57] width 118 height 93
click at [274, 76] on div "# Follow the trail of coins to the red X at the exit. while True : # This finds…" at bounding box center [278, 57] width 118 height 93
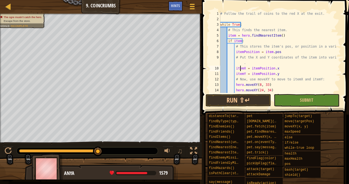
click at [240, 68] on div "# Follow the trail of coins to the red X at the exit. while True : # This finds…" at bounding box center [278, 57] width 118 height 93
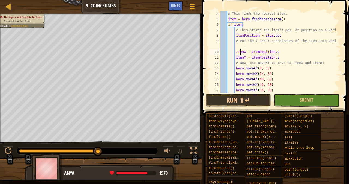
scroll to position [33, 0]
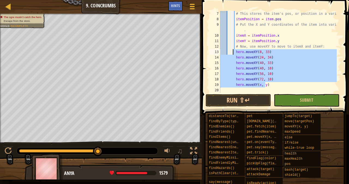
drag, startPoint x: 271, startPoint y: 85, endPoint x: 234, endPoint y: 52, distance: 49.7
click at [234, 52] on div "# This stores the item's pos, or position in a variable. itemPosition = item . …" at bounding box center [278, 57] width 118 height 93
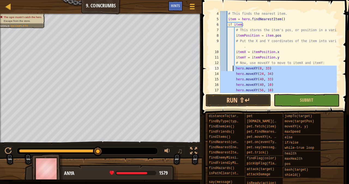
scroll to position [16, 0]
click at [240, 52] on div "# This finds the nearest item. item = hero . findNearestItem ( ) if item : # Th…" at bounding box center [278, 57] width 118 height 93
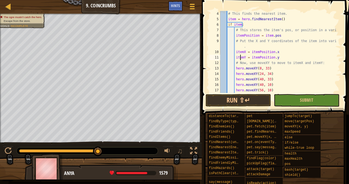
click at [240, 57] on div "# This finds the nearest item. item = hero . findNearestItem ( ) if item : # Th…" at bounding box center [278, 57] width 118 height 93
click at [240, 50] on div "# This finds the nearest item. item = hero . findNearestItem ( ) if item : # Th…" at bounding box center [278, 57] width 118 height 93
click at [240, 59] on div "# This finds the nearest item. item = hero . findNearestItem ( ) if item : # Th…" at bounding box center [278, 57] width 118 height 93
click at [239, 52] on div "# This finds the nearest item. item = hero . findNearestItem ( ) if item : # Th…" at bounding box center [278, 57] width 118 height 93
click at [239, 56] on div "# This finds the nearest item. item = hero . findNearestItem ( ) if item : # Th…" at bounding box center [278, 57] width 118 height 93
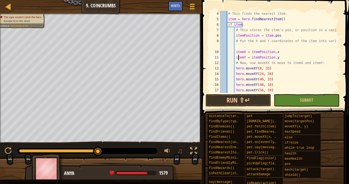
click at [274, 80] on div "# This finds the nearest item. item = hero . findNearestItem ( ) if item : # Th…" at bounding box center [278, 57] width 118 height 93
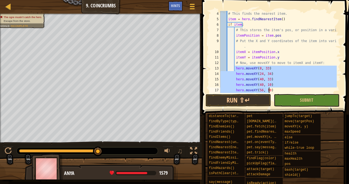
scroll to position [33, 0]
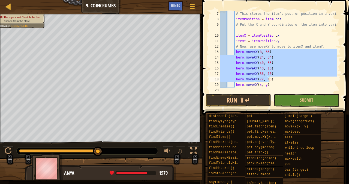
drag, startPoint x: 235, startPoint y: 68, endPoint x: 270, endPoint y: 80, distance: 37.5
click at [270, 80] on div "# This stores the item's pos, or position in a variable. itemPosition = item . …" at bounding box center [278, 57] width 118 height 93
click at [255, 103] on button "Run ⇧↵" at bounding box center [238, 100] width 65 height 13
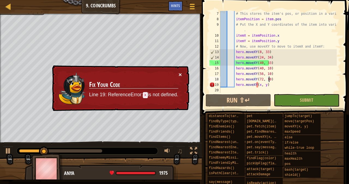
click at [180, 72] on button "×" at bounding box center [180, 74] width 3 height 6
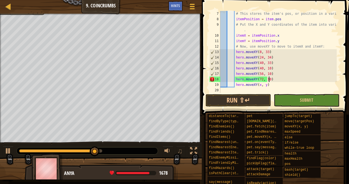
scroll to position [2, 4]
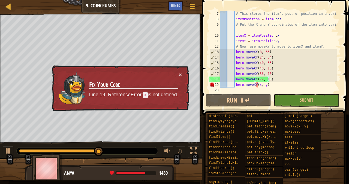
type textarea "hero.moveXY(x, y)"
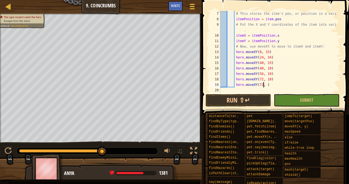
scroll to position [2, 4]
type textarea "hero.moveXY(72, 33)"
click at [258, 99] on button "Run ⇧↵" at bounding box center [238, 100] width 65 height 13
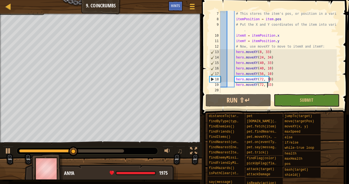
click at [279, 82] on div "# This stores the item's pos, or position in a variable. itemPosition = item . …" at bounding box center [278, 57] width 118 height 93
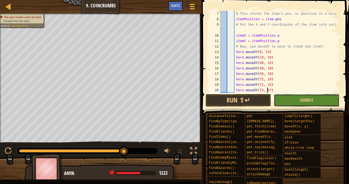
click at [283, 100] on button "Submit" at bounding box center [306, 100] width 65 height 13
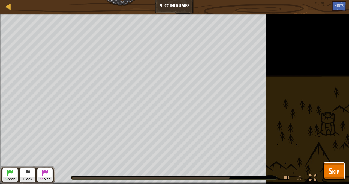
click at [336, 172] on span "Skip" at bounding box center [334, 170] width 11 height 11
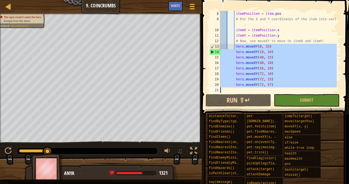
scroll to position [38, 0]
drag, startPoint x: 234, startPoint y: 50, endPoint x: 274, endPoint y: 86, distance: 52.8
click at [274, 86] on div "itemPosition = item . pos # Put the X and Y coordinates of the item into variab…" at bounding box center [278, 57] width 118 height 93
type textarea "hero.moveXY(72, 33) hero.moveXY(72, 57)"
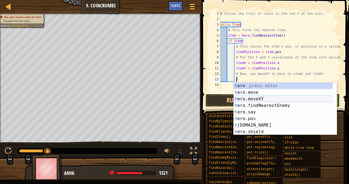
click at [263, 100] on div "h ero press enter h ero.move press enter h ero.moveXY press enter h ero.findNea…" at bounding box center [283, 114] width 99 height 65
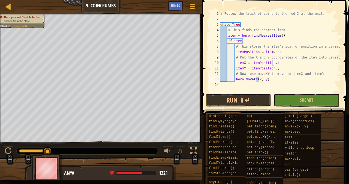
click at [257, 79] on div "# Follow the trail of coins to the red X at the exit. while True : # This finds…" at bounding box center [280, 52] width 122 height 82
click at [257, 78] on div "# Follow the trail of coins to the red X at the exit. while True : # This finds…" at bounding box center [280, 57] width 122 height 93
click at [258, 77] on div "# Follow the trail of coins to the red X at the exit. while True : # This finds…" at bounding box center [280, 57] width 122 height 93
click at [259, 78] on div "# Follow the trail of coins to the red X at the exit. while True : # This finds…" at bounding box center [280, 57] width 122 height 93
click at [238, 63] on div "# Follow the trail of coins to the red X at the exit. while True : # This finds…" at bounding box center [280, 57] width 122 height 93
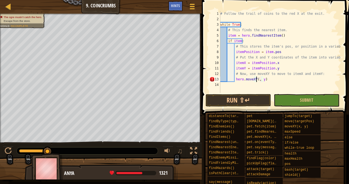
click at [238, 63] on div "# Follow the trail of coins to the red X at the exit. while True : # This finds…" at bounding box center [280, 57] width 122 height 93
click at [257, 80] on div "# Follow the trail of coins to the red X at the exit. while True : # This finds…" at bounding box center [280, 57] width 122 height 93
click at [257, 80] on div "# Follow the trail of coins to the red X at the exit. while True : # This finds…" at bounding box center [280, 52] width 122 height 82
paste textarea "itemX"
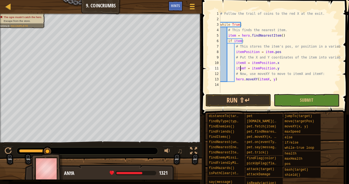
click at [240, 68] on div "# Follow the trail of coins to the red X at the exit. while True : # This finds…" at bounding box center [280, 57] width 122 height 93
click at [241, 67] on div "# Follow the trail of coins to the red X at the exit. while True : # This finds…" at bounding box center [280, 57] width 122 height 93
click at [270, 80] on div "# Follow the trail of coins to the red X at the exit. while True : # This finds…" at bounding box center [280, 57] width 122 height 93
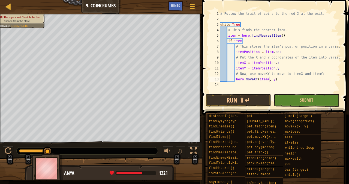
click at [270, 79] on div "# Follow the trail of coins to the red X at the exit. while True : # This finds…" at bounding box center [280, 57] width 122 height 93
paste textarea "itemY"
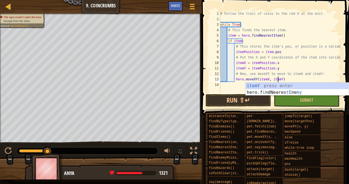
click at [261, 78] on div "# Follow the trail of coins to the red X at the exit. while True : # This finds…" at bounding box center [280, 57] width 122 height 93
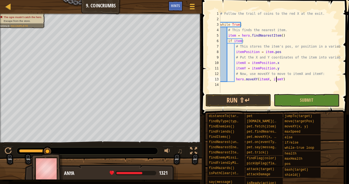
click at [276, 80] on div "# Follow the trail of coins to the red X at the exit. while True : # This finds…" at bounding box center [280, 57] width 122 height 93
click at [239, 62] on div "# Follow the trail of coins to the red X at the exit. while True : # This finds…" at bounding box center [280, 57] width 122 height 93
click at [240, 62] on div "# Follow the trail of coins to the red X at the exit. while True : # This finds…" at bounding box center [280, 57] width 122 height 93
click at [261, 63] on div "# Follow the trail of coins to the red X at the exit. while True : # This finds…" at bounding box center [280, 57] width 122 height 93
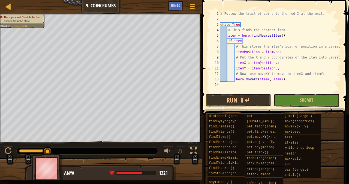
click at [261, 63] on div "# Follow the trail of coins to the red X at the exit. while True : # This finds…" at bounding box center [280, 57] width 122 height 93
click at [273, 63] on div "# Follow the trail of coins to the red X at the exit. while True : # This finds…" at bounding box center [280, 57] width 122 height 93
click at [249, 52] on div "# Follow the trail of coins to the red X at the exit. while True : # This finds…" at bounding box center [280, 57] width 122 height 93
drag, startPoint x: 261, startPoint y: 52, endPoint x: 273, endPoint y: 51, distance: 12.0
click at [273, 51] on div "# Follow the trail of coins to the red X at the exit. while True : # This finds…" at bounding box center [280, 57] width 122 height 93
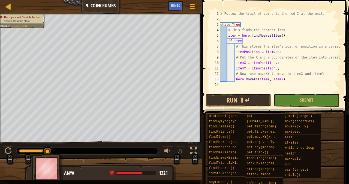
click at [289, 79] on div "# Follow the trail of coins to the red X at the exit. while True : # This finds…" at bounding box center [280, 57] width 122 height 93
drag, startPoint x: 324, startPoint y: 79, endPoint x: 282, endPoint y: 79, distance: 42.3
click at [282, 79] on div "# Follow the trail of coins to the red X at the exit. while True : # This finds…" at bounding box center [280, 57] width 122 height 93
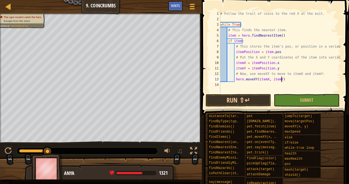
click at [241, 52] on div "# Follow the trail of coins to the red X at the exit. while True : # This finds…" at bounding box center [280, 57] width 122 height 93
click at [241, 61] on div "# Follow the trail of coins to the red X at the exit. while True : # This finds…" at bounding box center [280, 57] width 122 height 93
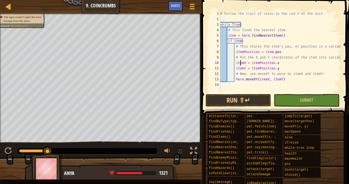
click at [262, 62] on div "# Follow the trail of coins to the red X at the exit. while True : # This finds…" at bounding box center [280, 57] width 122 height 93
click at [273, 63] on div "# Follow the trail of coins to the red X at the exit. while True : # This finds…" at bounding box center [280, 57] width 122 height 93
click at [262, 64] on div "# Follow the trail of coins to the red X at the exit. while True : # This finds…" at bounding box center [280, 57] width 122 height 93
drag, startPoint x: 265, startPoint y: 52, endPoint x: 277, endPoint y: 52, distance: 12.0
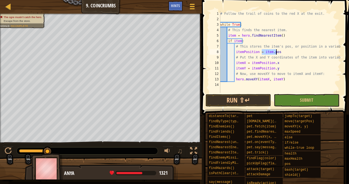
click at [277, 52] on div "# Follow the trail of coins to the red X at the exit. while True : # This finds…" at bounding box center [280, 57] width 122 height 93
click at [271, 62] on div "# Follow the trail of coins to the red X at the exit. while True : # This finds…" at bounding box center [280, 57] width 122 height 93
click at [291, 80] on div "# Follow the trail of coins to the red X at the exit. while True : # This finds…" at bounding box center [280, 57] width 122 height 93
type textarea "hero.moveXY(itemX, itemY)"
click at [261, 101] on button "Run ⇧↵" at bounding box center [238, 100] width 65 height 13
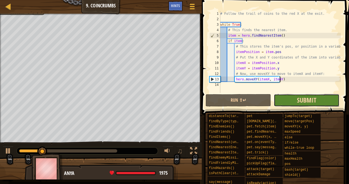
click at [299, 102] on span "Submit" at bounding box center [306, 100] width 19 height 9
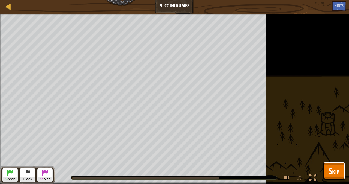
click at [340, 167] on button "Skip" at bounding box center [335, 170] width 22 height 17
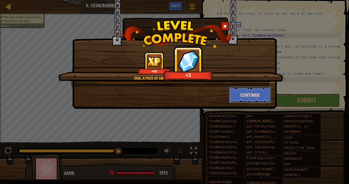
click at [253, 95] on button "Continue" at bounding box center [250, 94] width 42 height 16
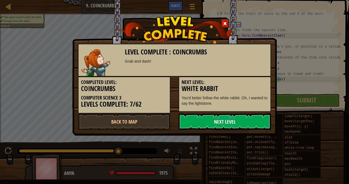
click at [228, 119] on link "Next Level" at bounding box center [225, 121] width 93 height 16
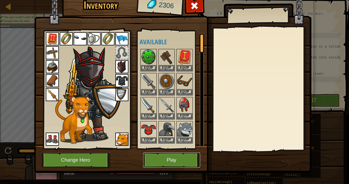
click at [164, 159] on button "Play" at bounding box center [171, 159] width 57 height 15
